Goal: Navigation & Orientation: Find specific page/section

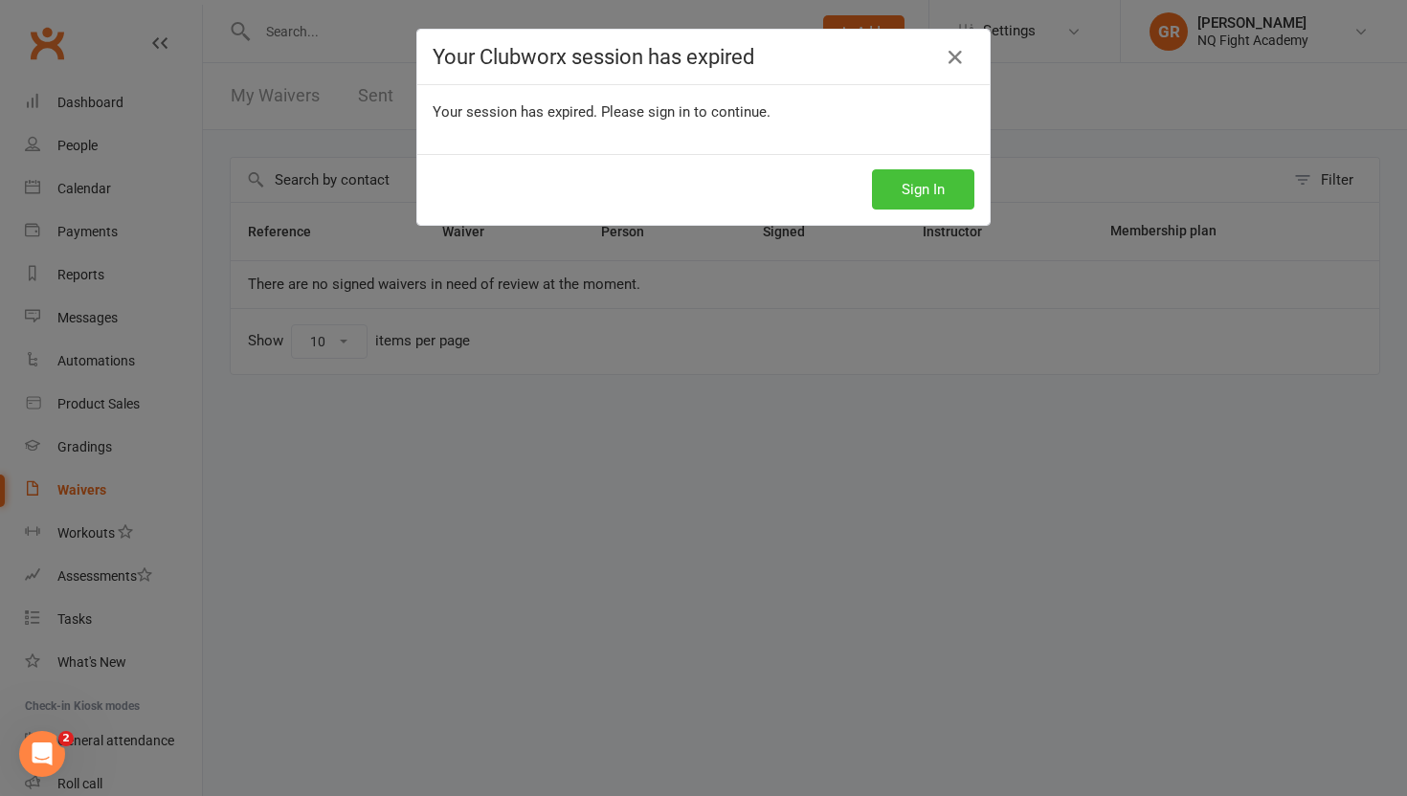
scroll to position [124, 0]
click at [909, 186] on button "Sign In" at bounding box center [923, 189] width 102 height 40
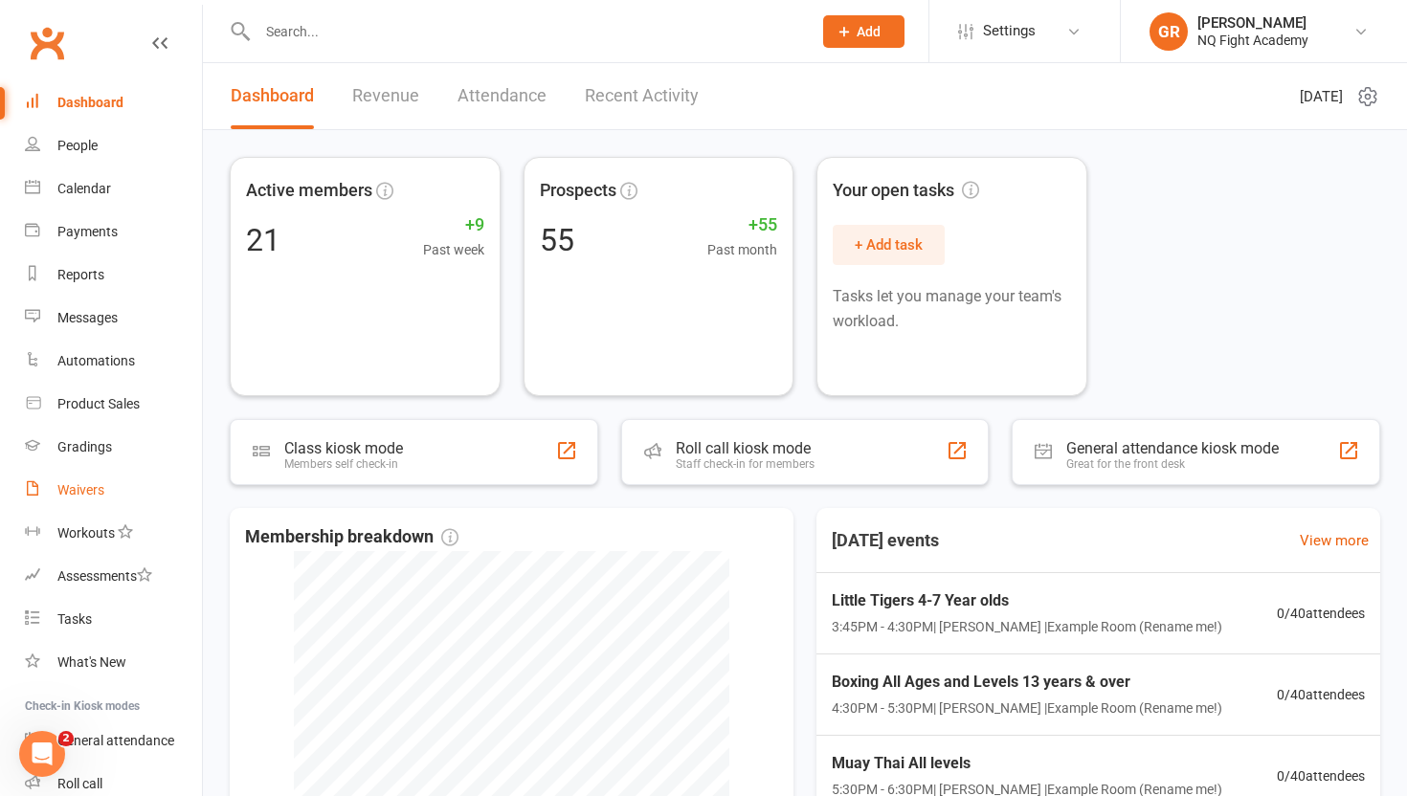
click at [79, 484] on div "Waivers" at bounding box center [80, 489] width 47 height 15
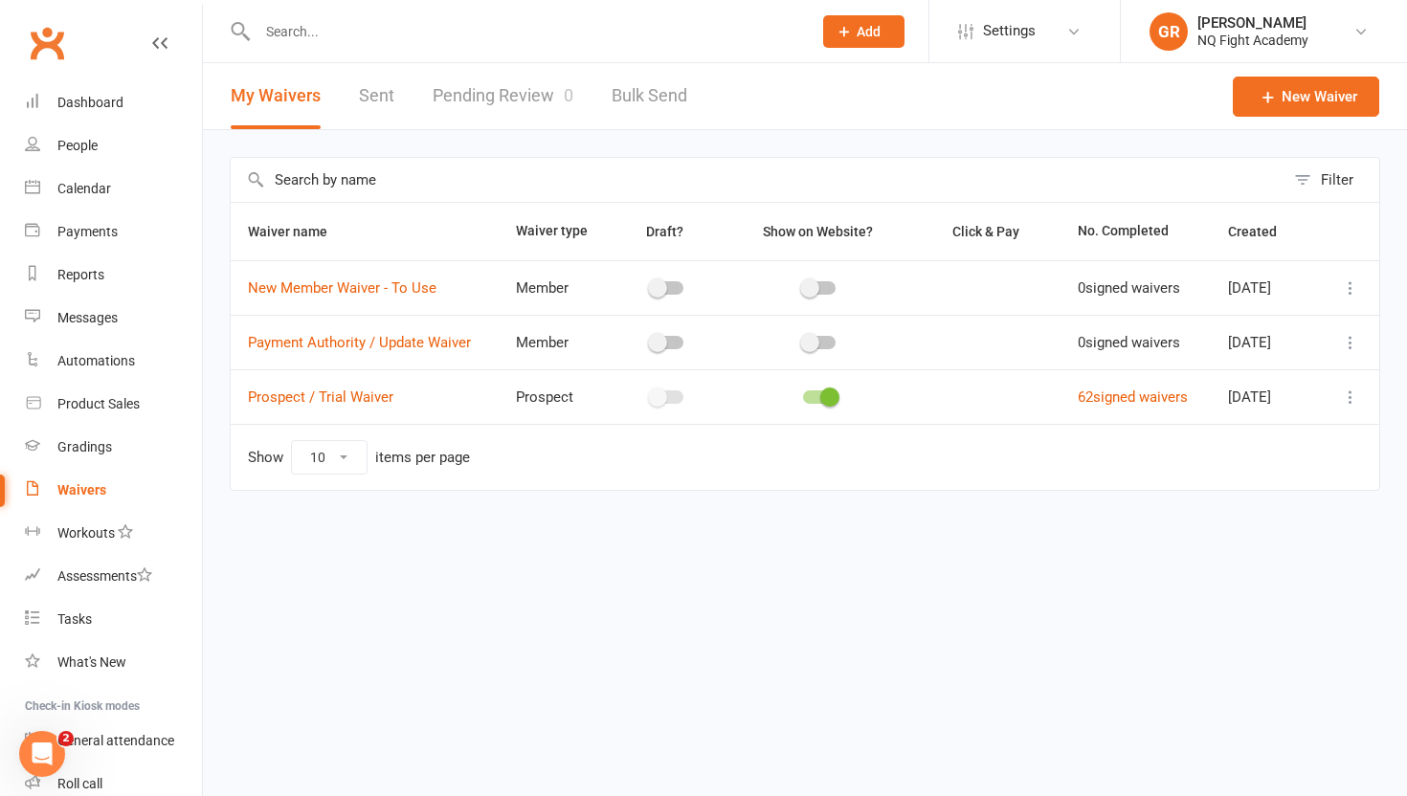
click at [523, 78] on link "Pending Review 0" at bounding box center [502, 96] width 141 height 66
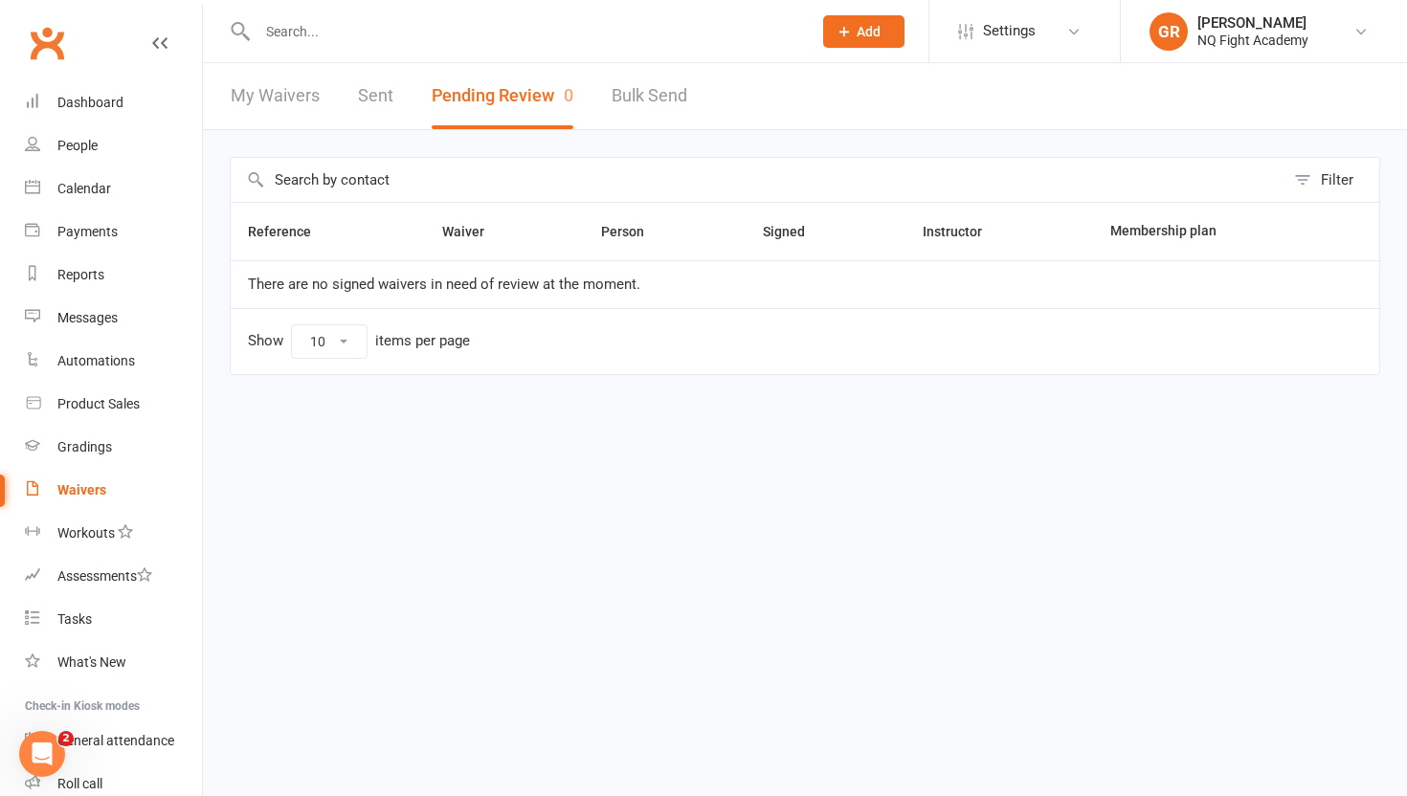
click at [274, 96] on link "My Waivers" at bounding box center [275, 96] width 89 height 66
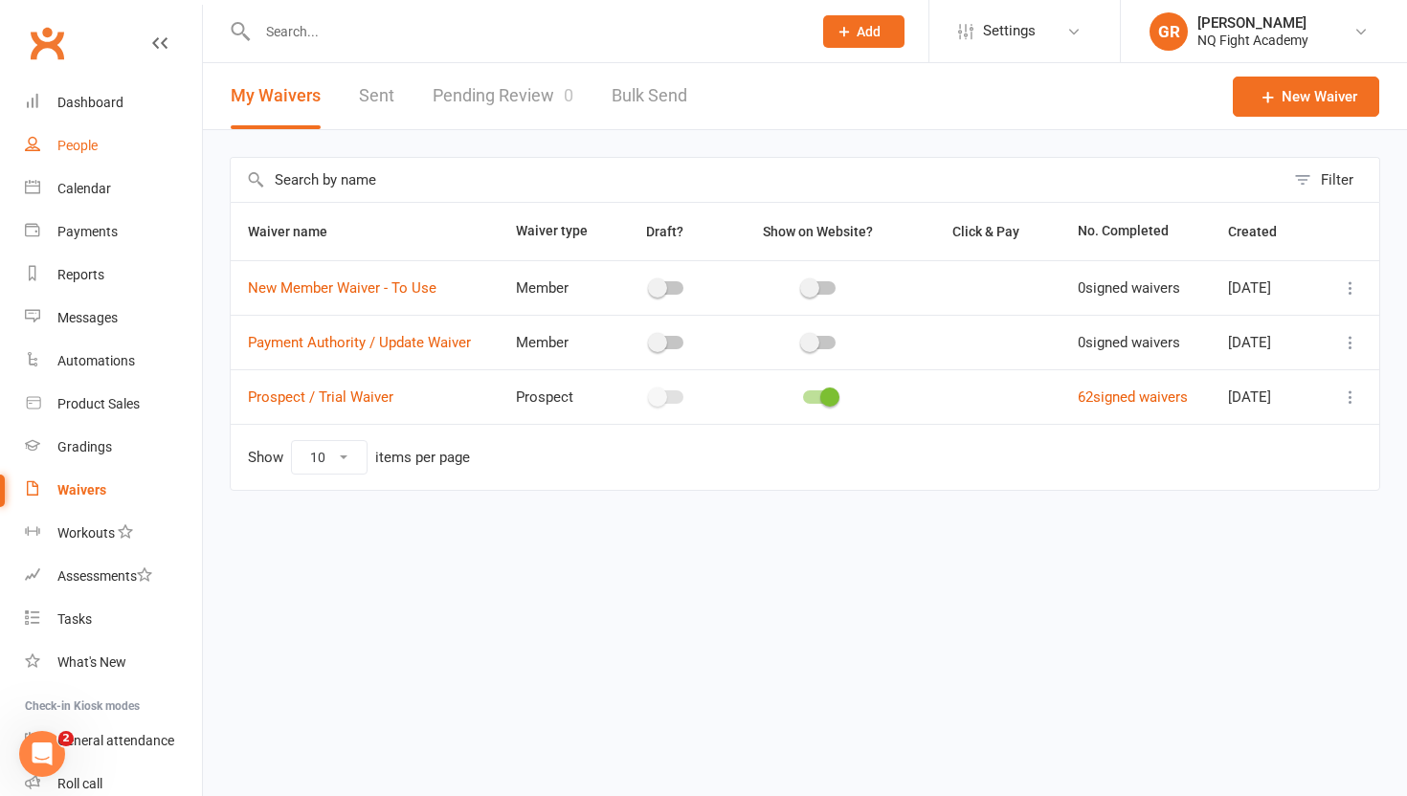
click at [96, 154] on link "People" at bounding box center [113, 145] width 177 height 43
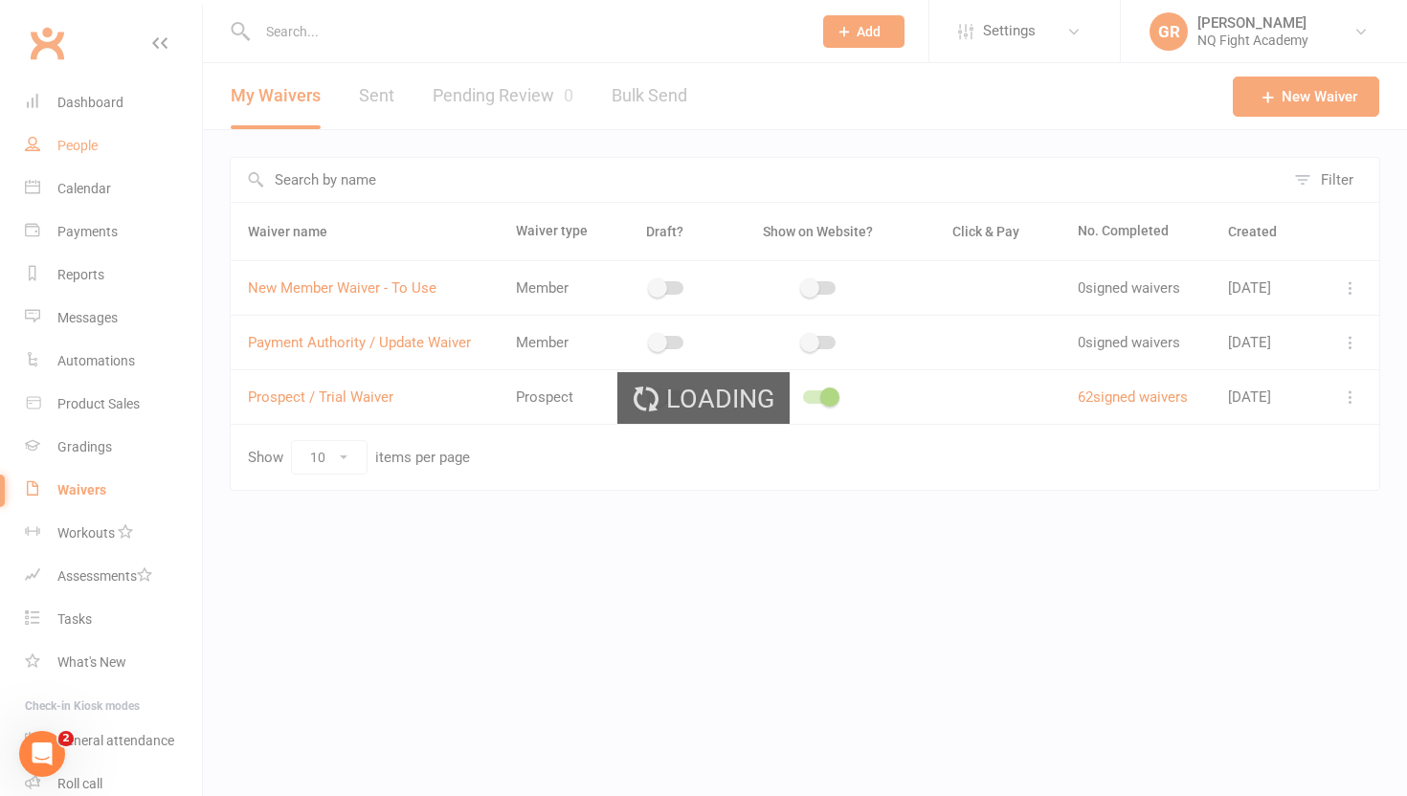
select select "100"
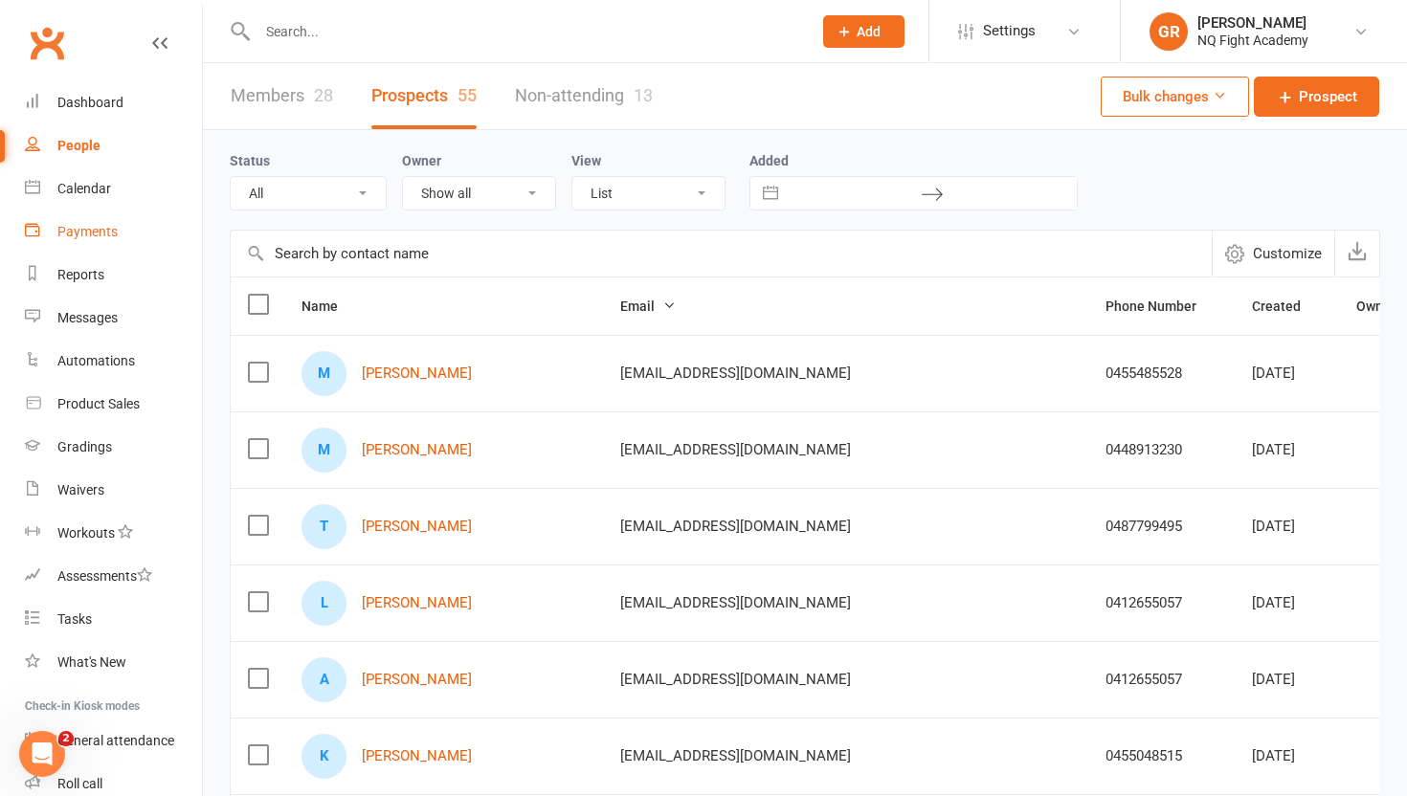
click at [98, 230] on div "Payments" at bounding box center [87, 231] width 60 height 15
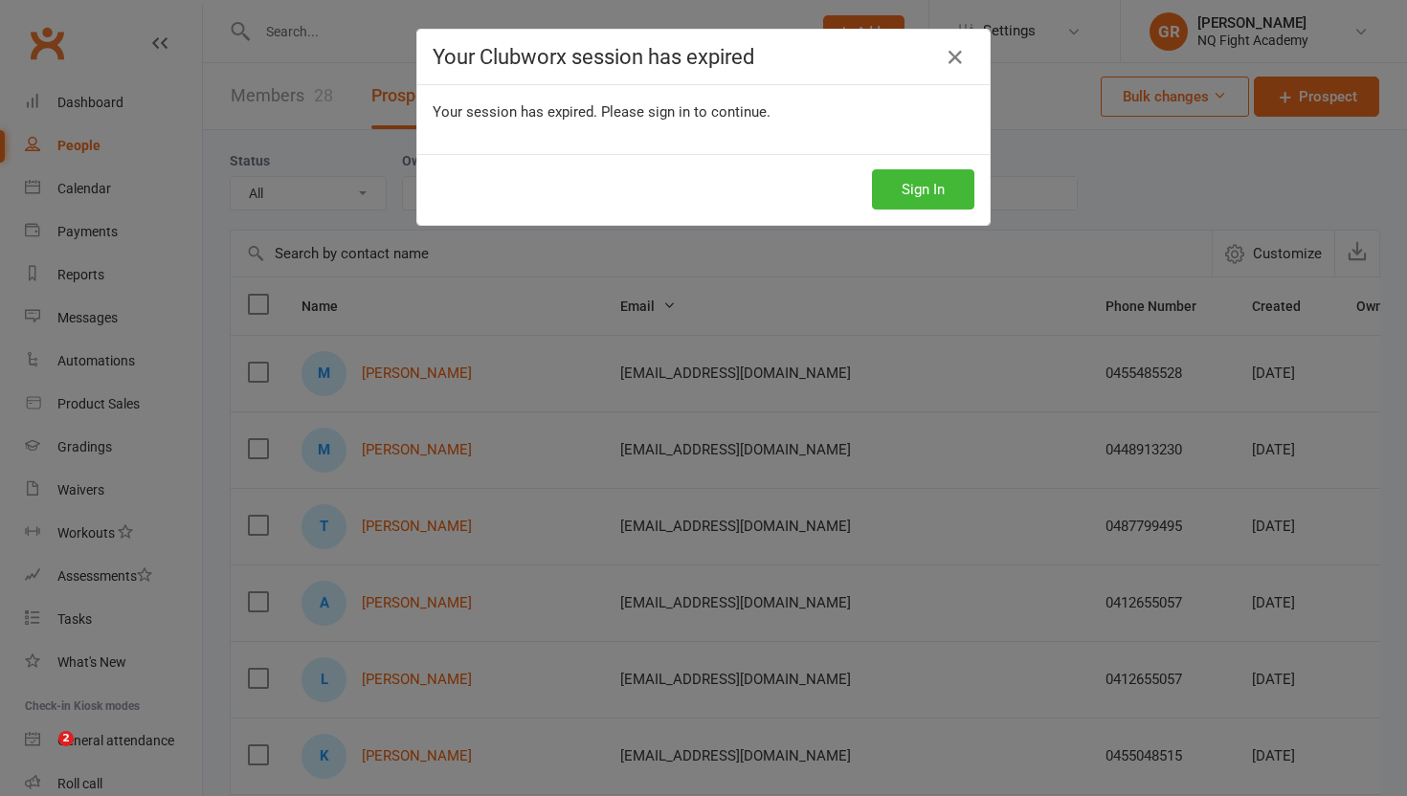
select select "100"
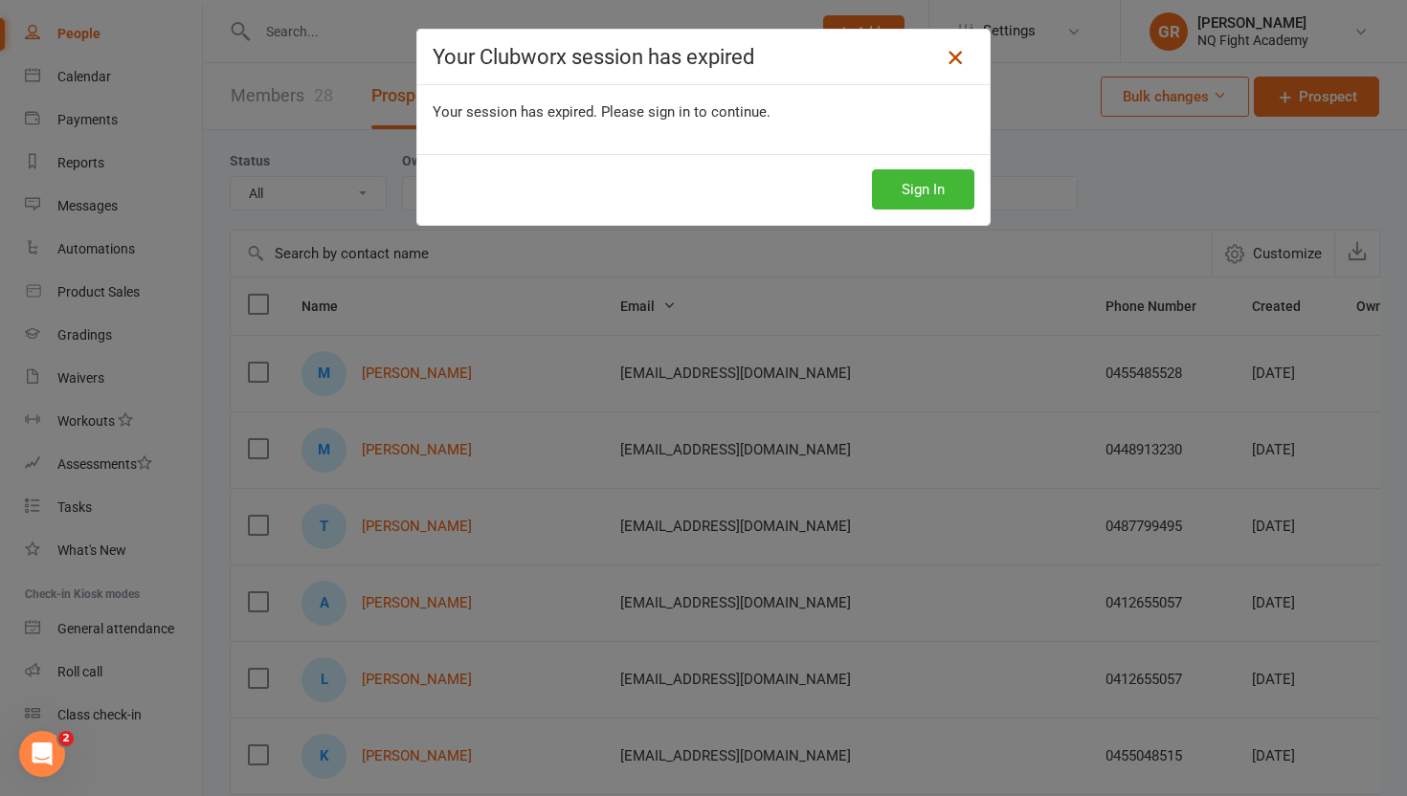
click at [959, 44] on link at bounding box center [955, 57] width 31 height 31
